Goal: Task Accomplishment & Management: Manage account settings

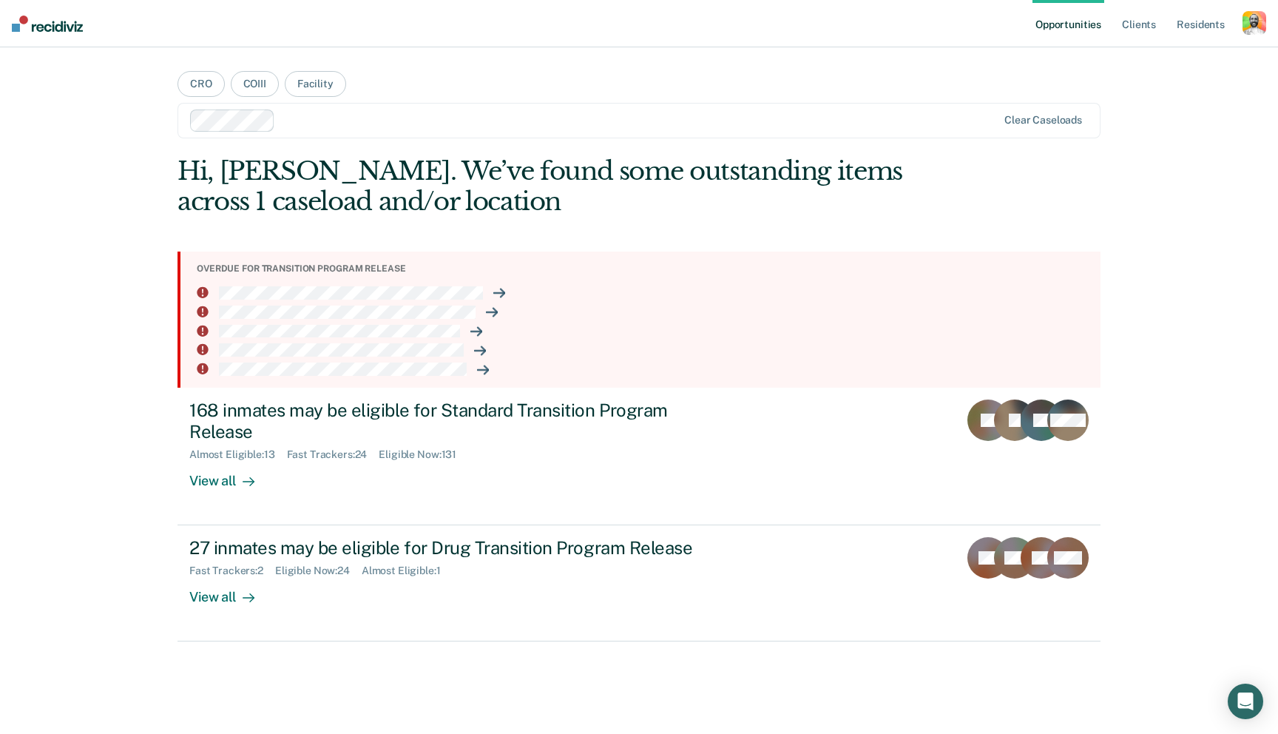
click at [1260, 16] on div "button" at bounding box center [1255, 23] width 24 height 24
click at [1155, 58] on link "Profile" at bounding box center [1194, 60] width 119 height 13
